Goal: Obtain resource: Download file/media

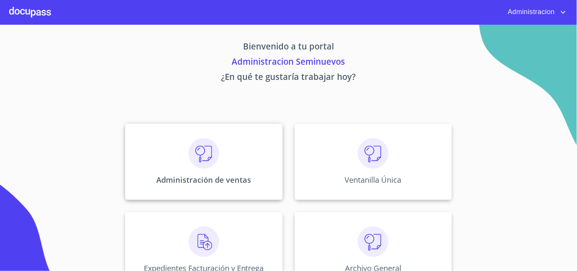
click at [197, 163] on img at bounding box center [204, 153] width 30 height 30
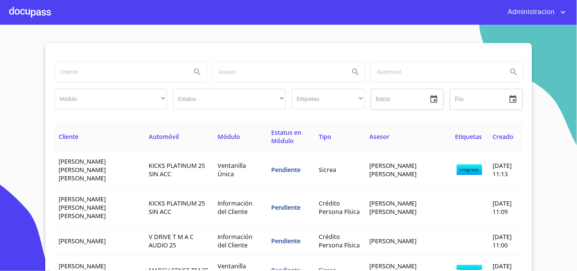
click at [544, 13] on span "Administracion" at bounding box center [530, 12] width 57 height 12
click at [547, 12] on li "Salir" at bounding box center [555, 16] width 25 height 14
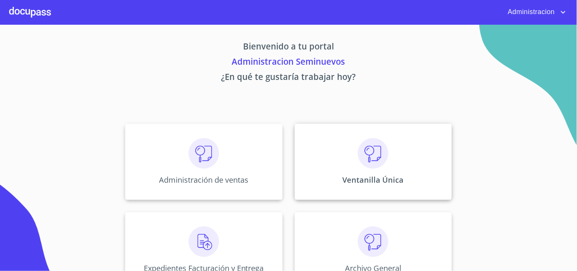
click at [379, 171] on div "Ventanilla Única" at bounding box center [373, 162] width 157 height 76
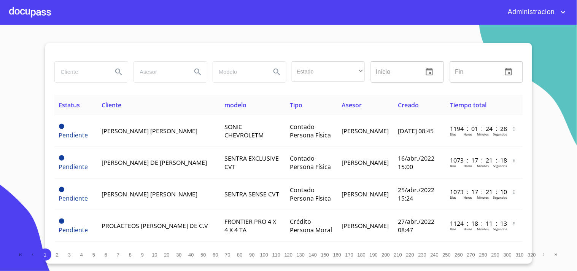
click at [82, 69] on input "search" at bounding box center [81, 72] width 52 height 21
type input "[PERSON_NAME]"
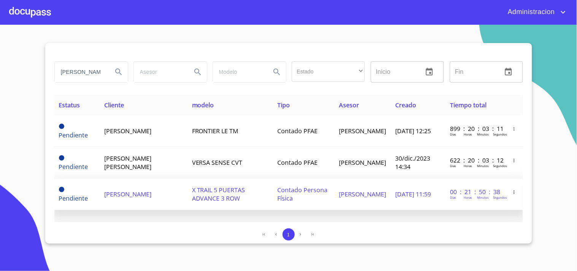
click at [341, 197] on span "[PERSON_NAME]" at bounding box center [362, 194] width 47 height 8
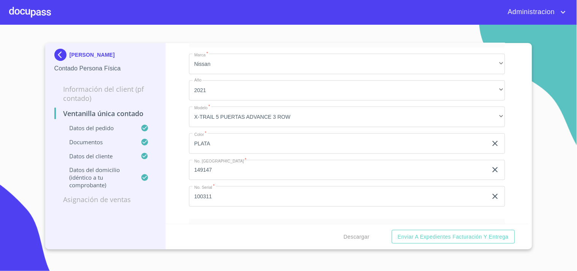
scroll to position [84, 0]
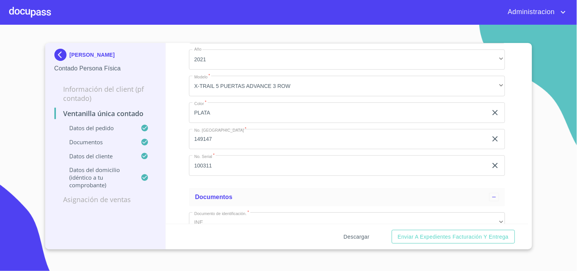
click at [355, 231] on button "Descargar" at bounding box center [357, 237] width 32 height 14
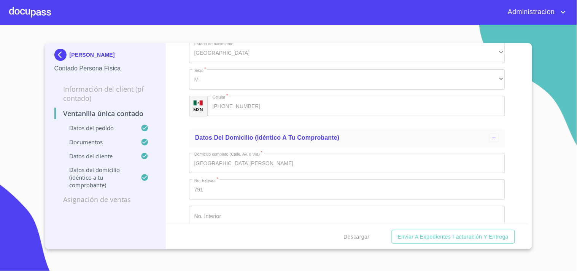
scroll to position [2068, 0]
